Goal: Task Accomplishment & Management: Complete application form

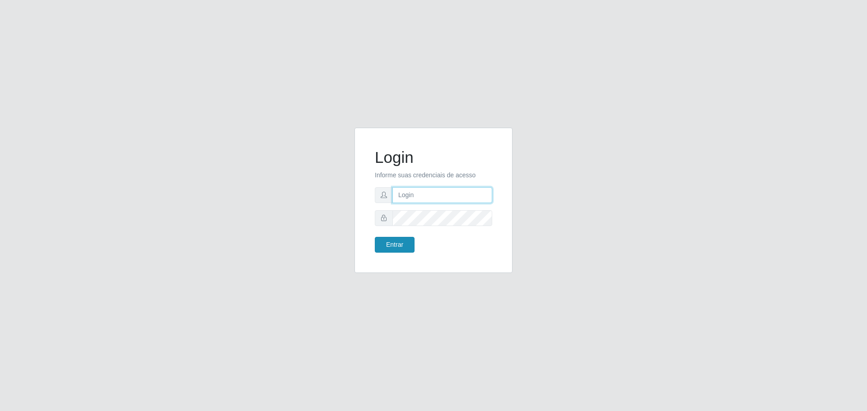
type input "[EMAIL_ADDRESS][DOMAIN_NAME]"
click at [404, 244] on button "Entrar" at bounding box center [395, 245] width 40 height 16
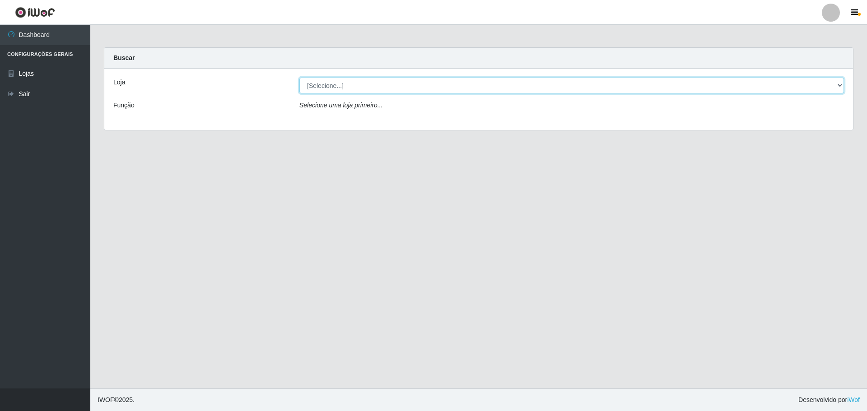
click at [361, 91] on select "[Selecione...] [GEOGRAPHIC_DATA] - [GEOGRAPHIC_DATA][DATE]" at bounding box center [571, 86] width 544 height 16
select select "527"
click at [299, 78] on select "[Selecione...] [GEOGRAPHIC_DATA] - [GEOGRAPHIC_DATA][DATE]" at bounding box center [571, 86] width 544 height 16
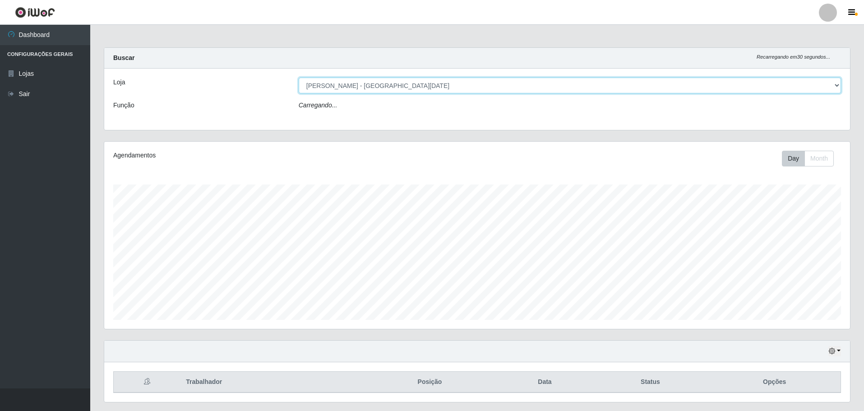
scroll to position [187, 746]
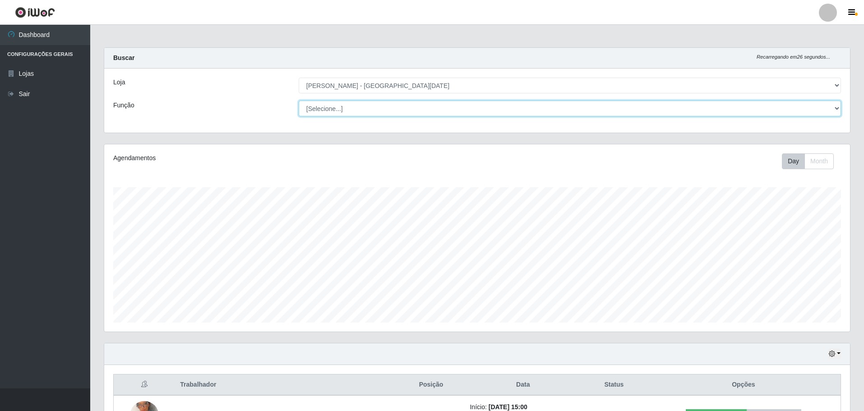
click at [428, 104] on select "[Selecione...] Embalador Embalador + Embalador ++ Repositor Repositor + Reposit…" at bounding box center [570, 109] width 543 height 16
click at [299, 101] on select "[Selecione...] Embalador Embalador + Embalador ++ Repositor Repositor + Reposit…" at bounding box center [570, 109] width 543 height 16
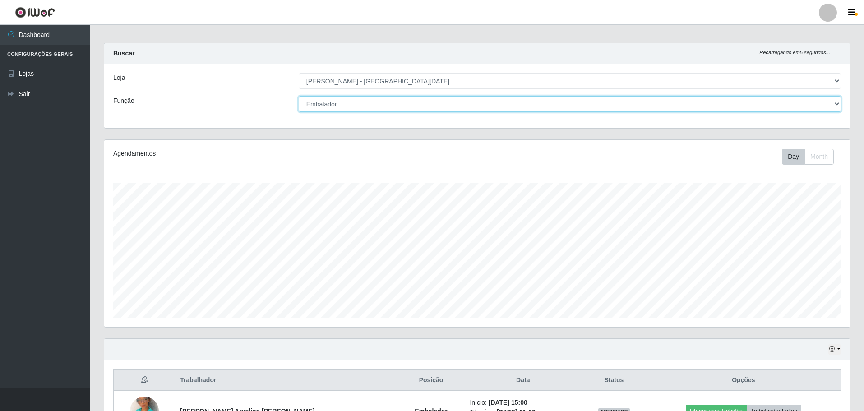
scroll to position [0, 0]
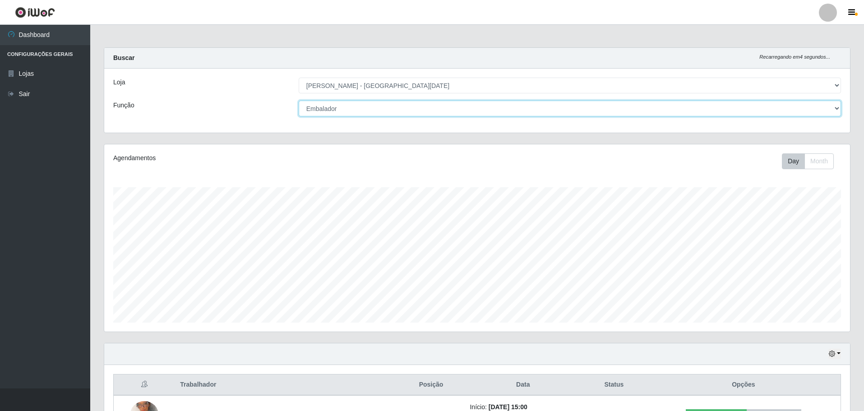
click at [529, 109] on select "[Selecione...] Embalador Embalador + Embalador ++ Repositor Repositor + Reposit…" at bounding box center [570, 109] width 543 height 16
select select "24"
click at [299, 101] on select "[Selecione...] Embalador Embalador + Embalador ++ Repositor Repositor + Reposit…" at bounding box center [570, 109] width 543 height 16
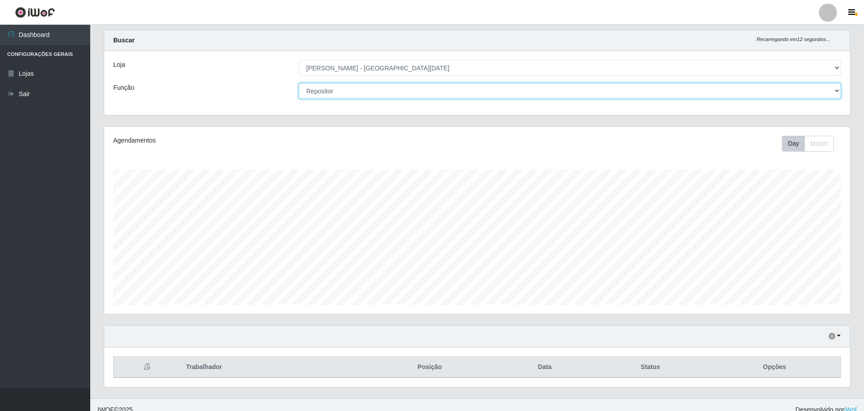
scroll to position [28, 0]
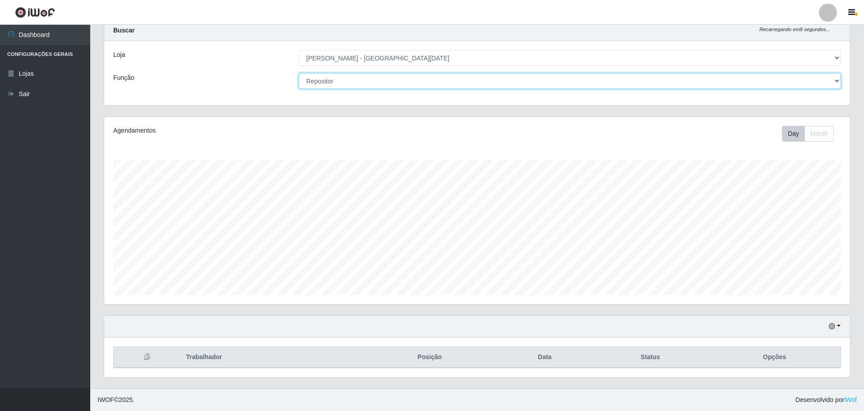
click at [647, 77] on select "[Selecione...] Embalador Embalador + Embalador ++ Repositor Repositor + Reposit…" at bounding box center [570, 81] width 543 height 16
click at [299, 73] on select "[Selecione...] Embalador Embalador + Embalador ++ Repositor Repositor + Reposit…" at bounding box center [570, 81] width 543 height 16
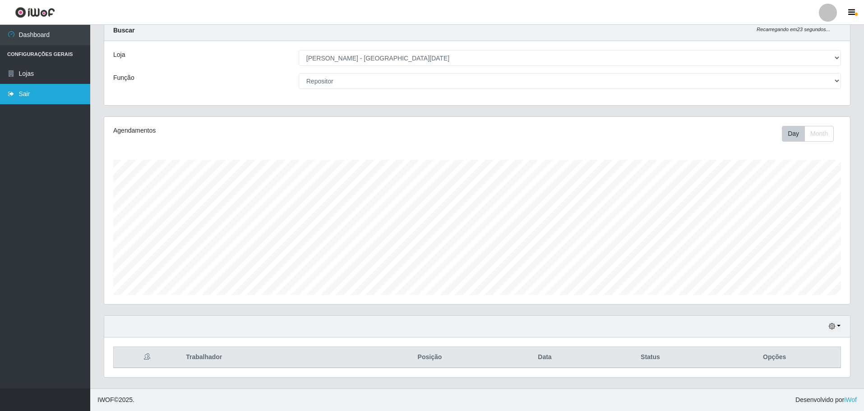
click at [22, 95] on link "Sair" at bounding box center [45, 94] width 90 height 20
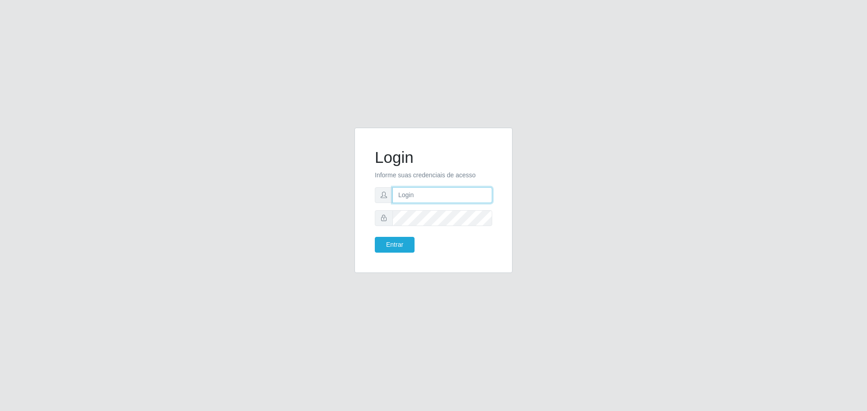
type input "[EMAIL_ADDRESS][DOMAIN_NAME]"
click at [397, 250] on button "Entrar" at bounding box center [395, 245] width 40 height 16
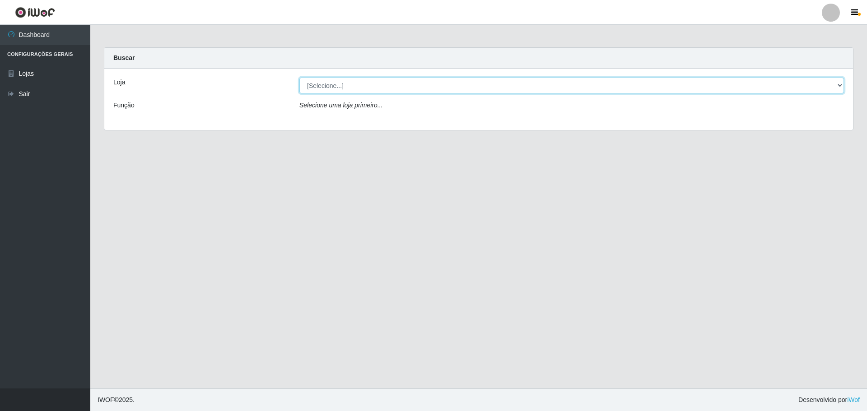
click at [553, 89] on select "[Selecione...] [GEOGRAPHIC_DATA] - [GEOGRAPHIC_DATA][DATE]" at bounding box center [571, 86] width 544 height 16
select select "527"
click at [299, 78] on select "[Selecione...] [GEOGRAPHIC_DATA] - [GEOGRAPHIC_DATA][DATE]" at bounding box center [571, 86] width 544 height 16
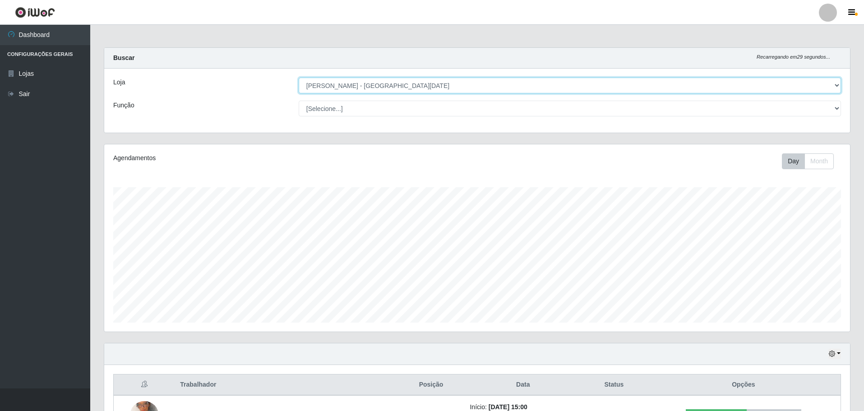
scroll to position [187, 746]
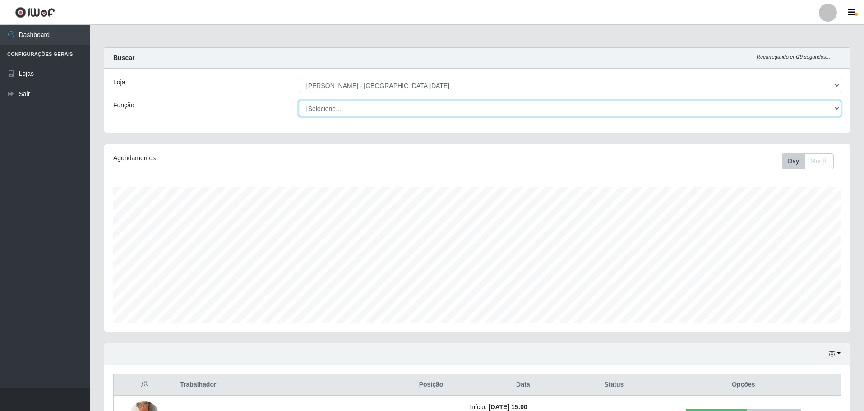
click at [445, 114] on select "[Selecione...] Embalador Embalador + Embalador ++ Repositor Repositor + Reposit…" at bounding box center [570, 109] width 543 height 16
select select "24"
click at [299, 101] on select "[Selecione...] Embalador Embalador + Embalador ++ Repositor Repositor + Reposit…" at bounding box center [570, 109] width 543 height 16
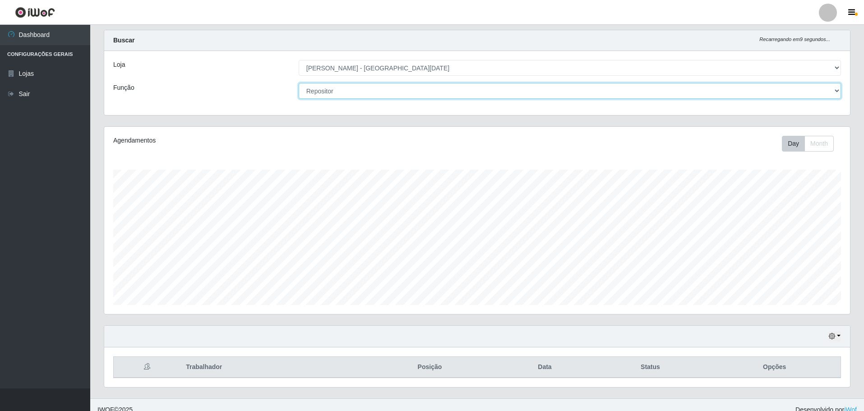
scroll to position [28, 0]
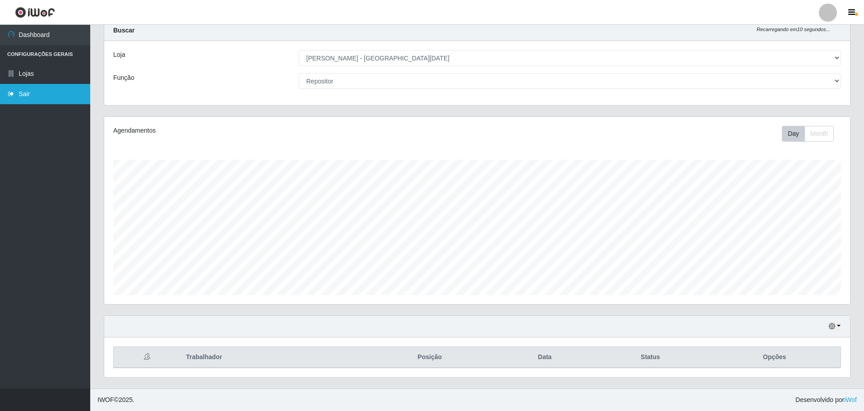
click at [47, 90] on link "Sair" at bounding box center [45, 94] width 90 height 20
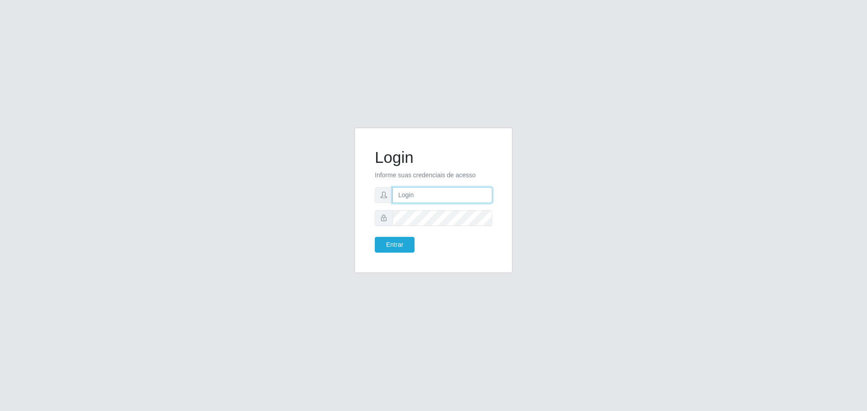
type input "[EMAIL_ADDRESS][DOMAIN_NAME]"
